Goal: Task Accomplishment & Management: Manage account settings

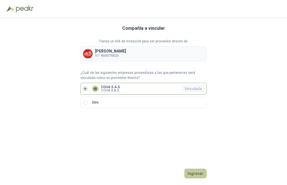
click at [196, 171] on button "Ingresar" at bounding box center [196, 174] width 22 height 10
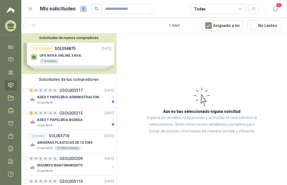
click at [63, 51] on div "Solicitudes de nuevos compradores Por cotizar SOL054875 [DATE] UPS NOVA ONLINE …" at bounding box center [68, 53] width 95 height 41
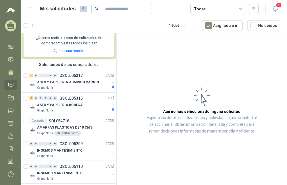
scroll to position [112, 0]
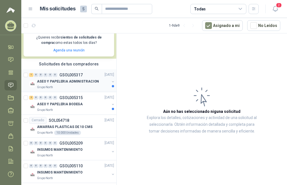
click at [66, 83] on p "ASEO Y PAPELERIA ADMINISTRACION" at bounding box center [68, 81] width 62 height 5
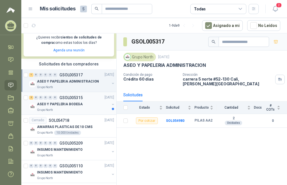
click at [50, 103] on p "ASEO Y PAPELERIA BODEGA" at bounding box center [60, 104] width 46 height 5
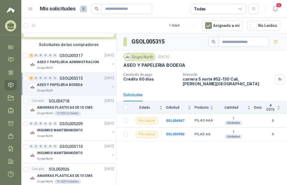
scroll to position [140, 0]
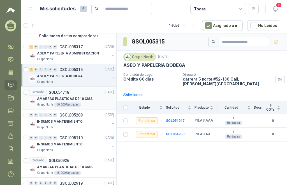
click at [62, 98] on p "AMARRAS PLASTICAS DE 10 CMS" at bounding box center [65, 98] width 56 height 5
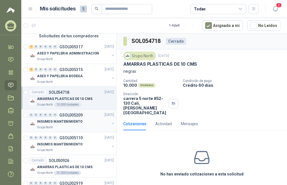
click at [59, 122] on p "INSUMOS MANTENIMIENTO" at bounding box center [59, 121] width 45 height 5
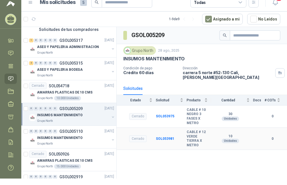
scroll to position [10, 0]
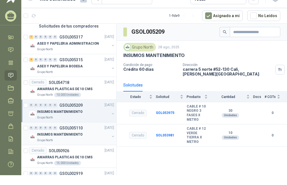
click at [47, 137] on p "INSUMOS MANTENIMIENTO" at bounding box center [59, 134] width 45 height 5
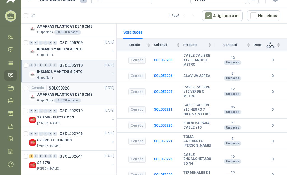
scroll to position [206, 0]
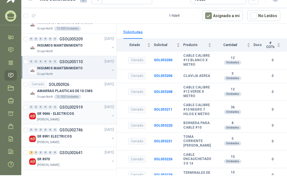
click at [53, 113] on p "SR 9046 - ELECTRICOS" at bounding box center [55, 113] width 37 height 5
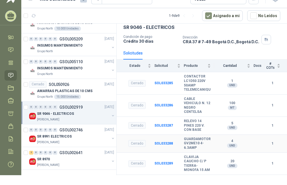
scroll to position [47, 0]
